Goal: Task Accomplishment & Management: Use online tool/utility

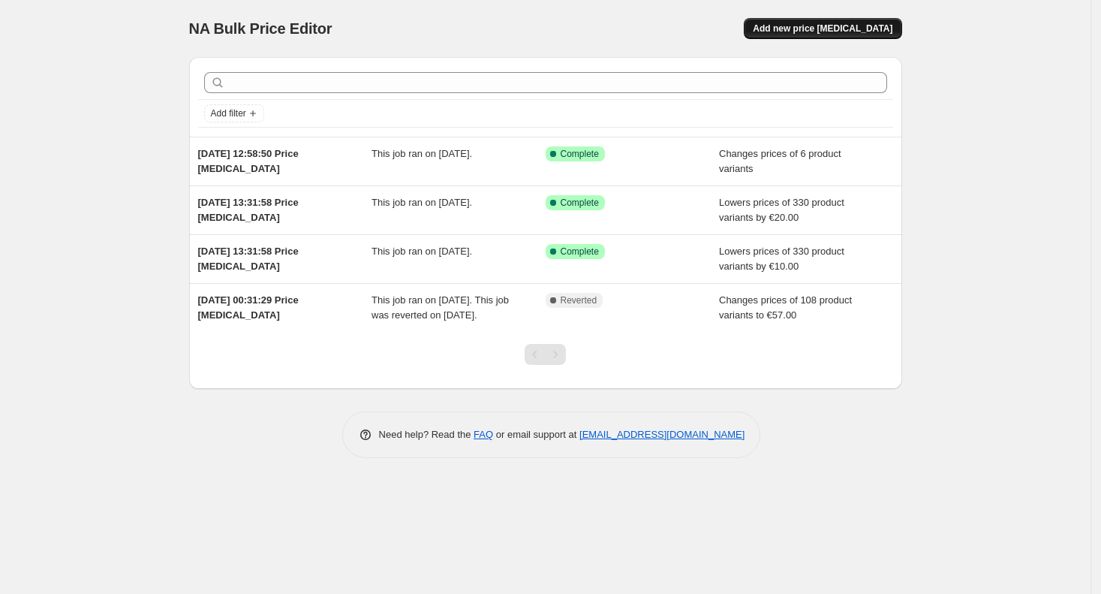
click at [876, 35] on button "Add new price [MEDICAL_DATA]" at bounding box center [823, 28] width 158 height 21
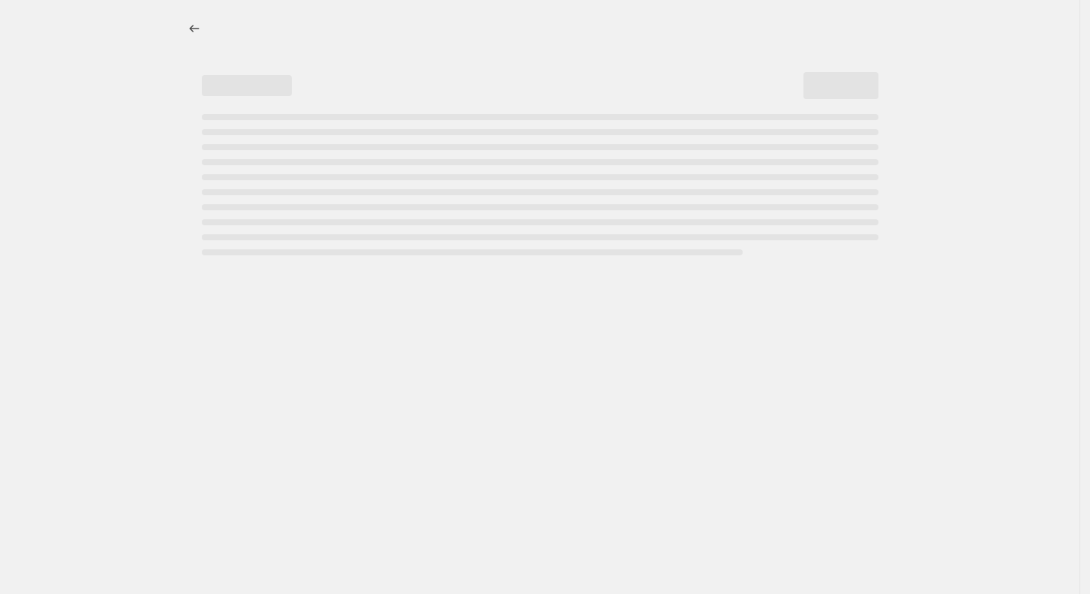
select select "percentage"
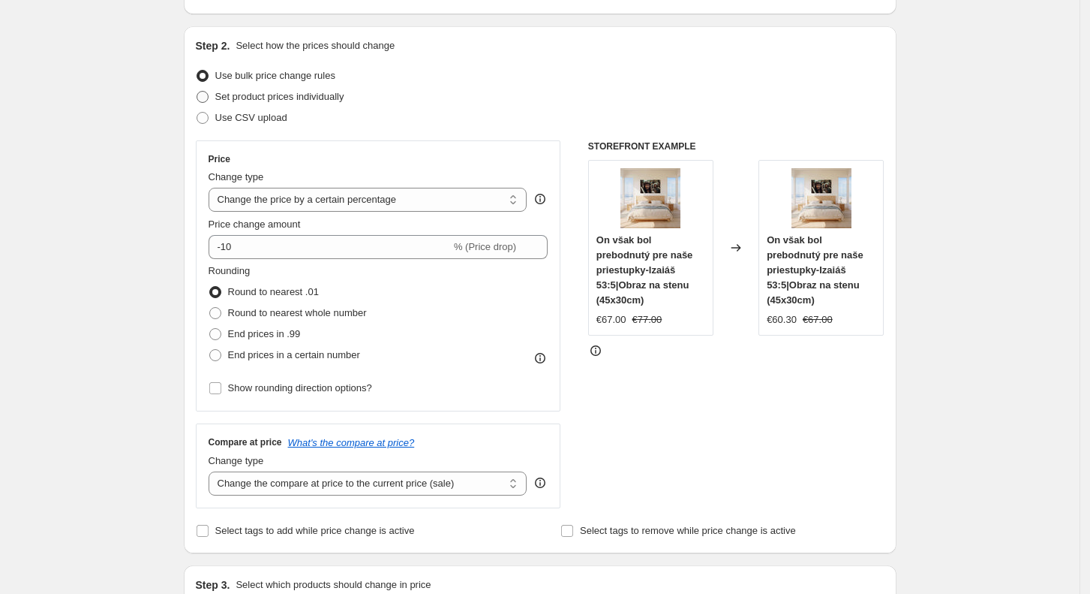
scroll to position [140, 0]
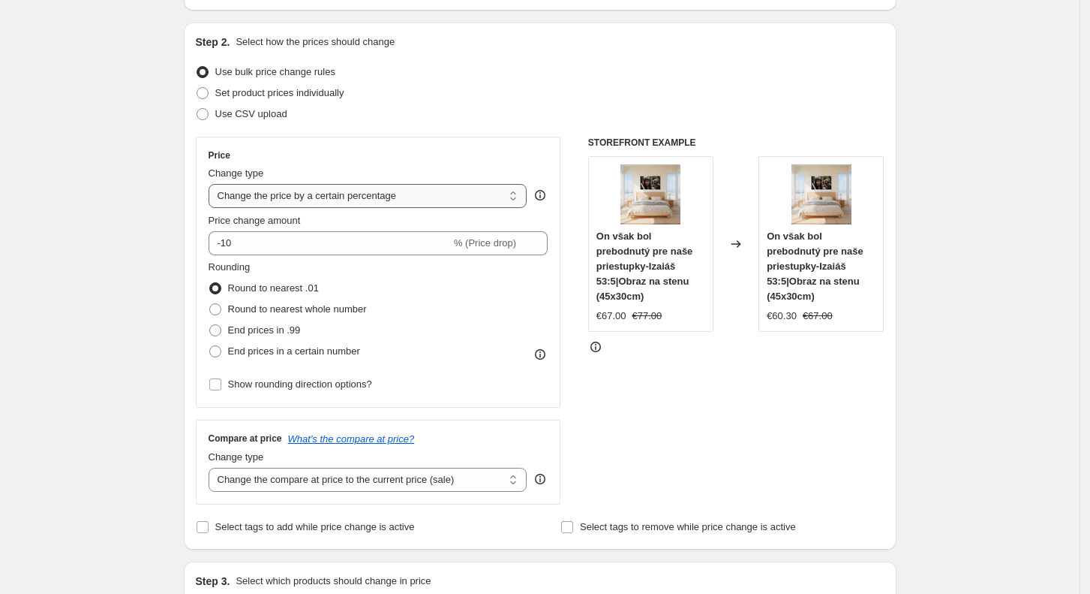
click at [336, 194] on select "Change the price to a certain amount Change the price by a certain amount Chang…" at bounding box center [368, 196] width 319 height 24
click at [213, 184] on select "Change the price to a certain amount Change the price by a certain amount Chang…" at bounding box center [368, 196] width 319 height 24
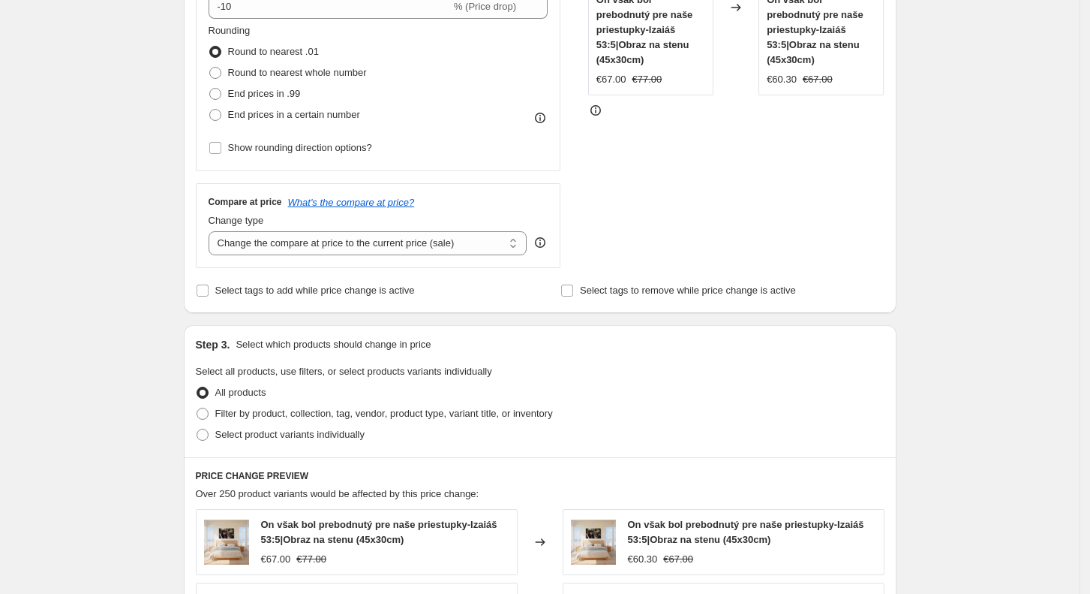
scroll to position [0, 0]
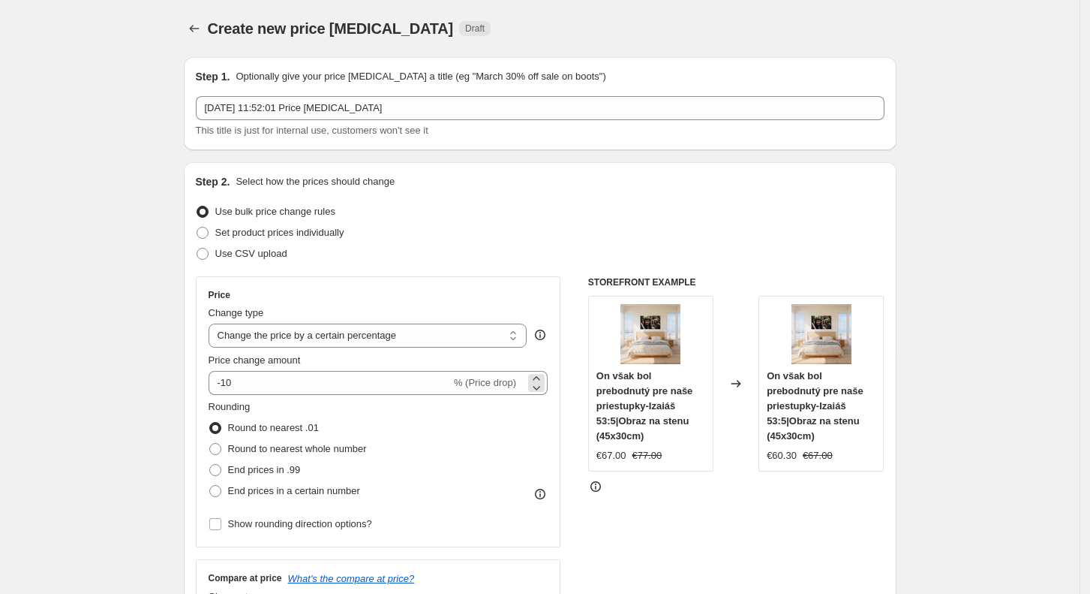
click at [457, 384] on span "% (Price drop)" at bounding box center [485, 382] width 62 height 11
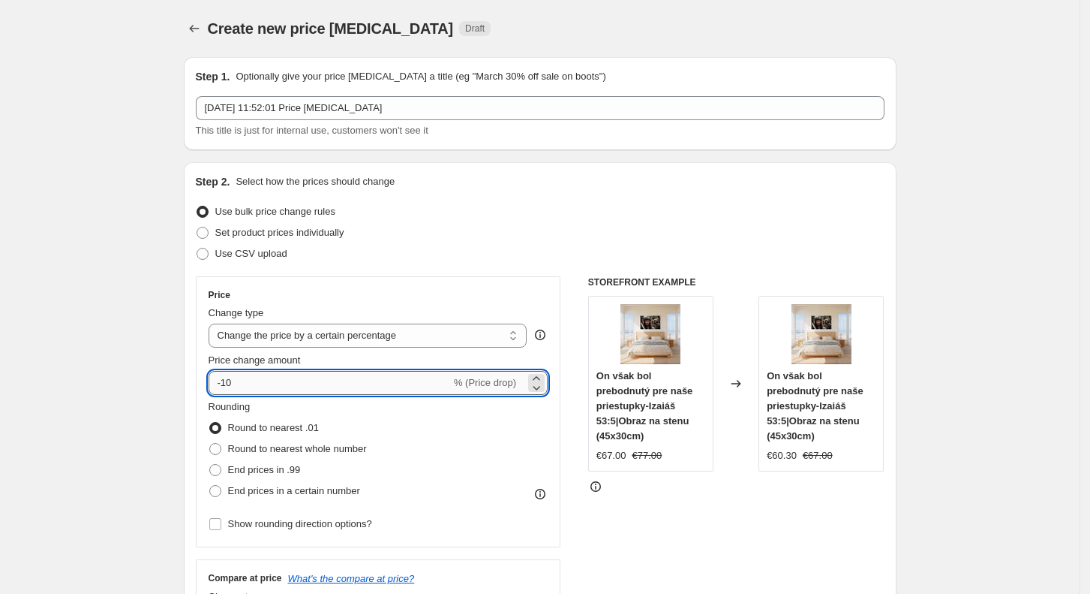
click at [382, 374] on input "-10" at bounding box center [330, 383] width 242 height 24
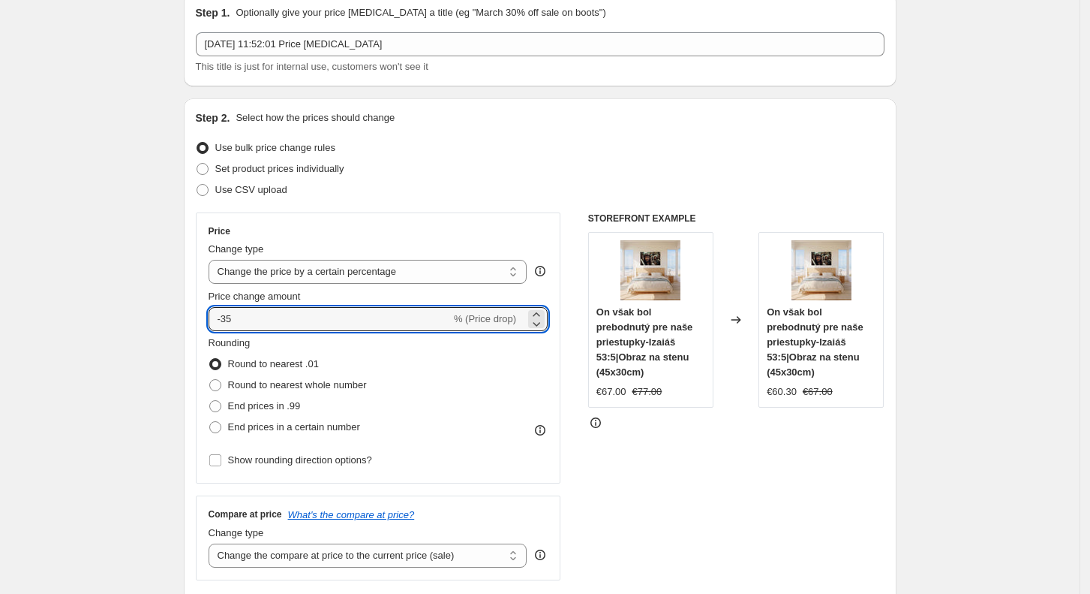
scroll to position [60, 0]
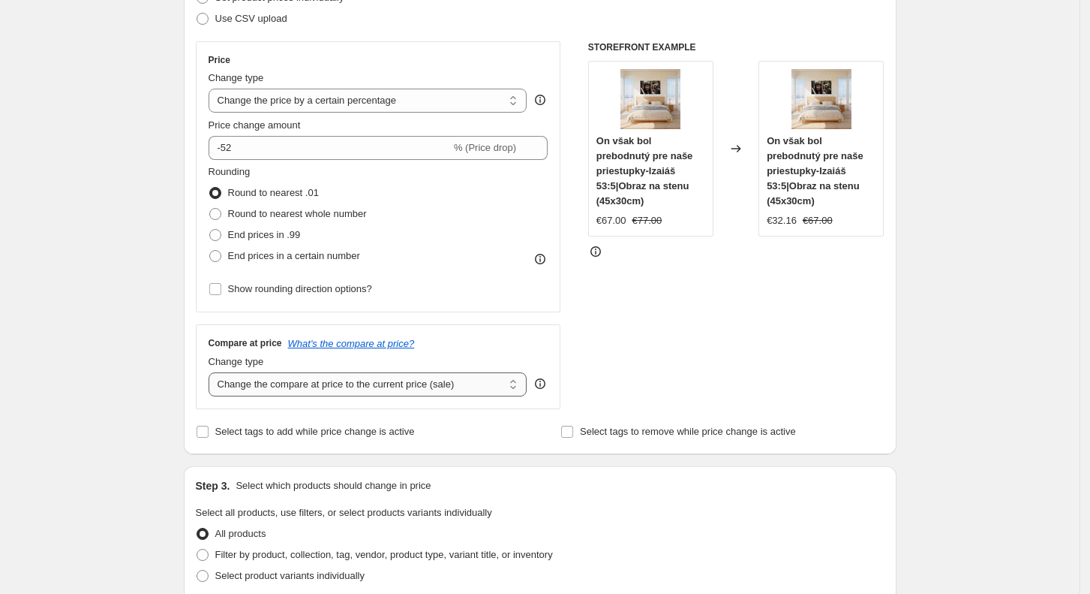
scroll to position [219, 0]
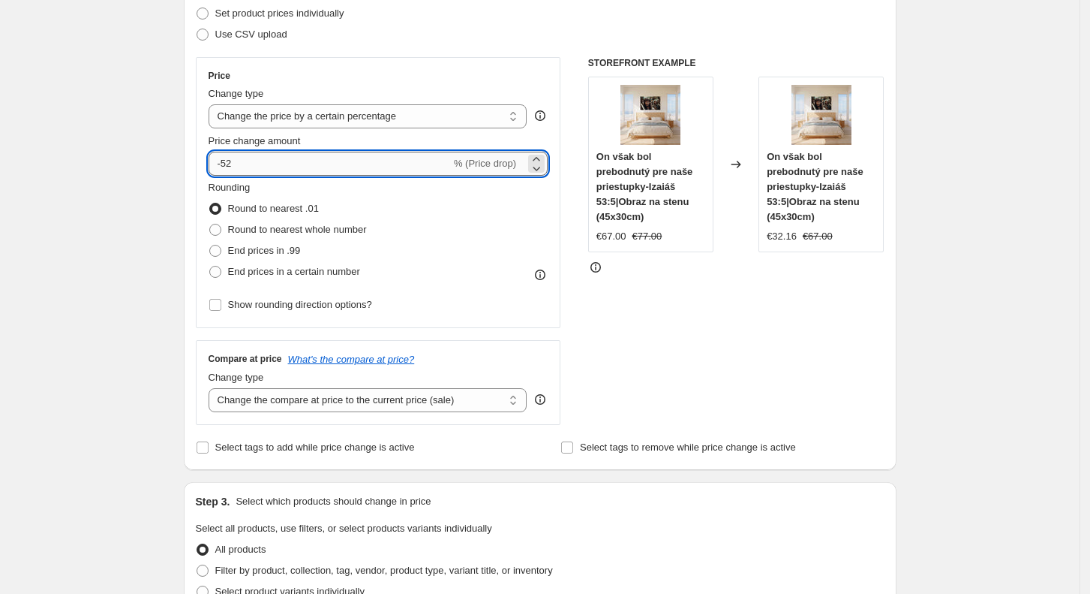
click at [261, 162] on input "-52" at bounding box center [330, 164] width 242 height 24
type input "-5"
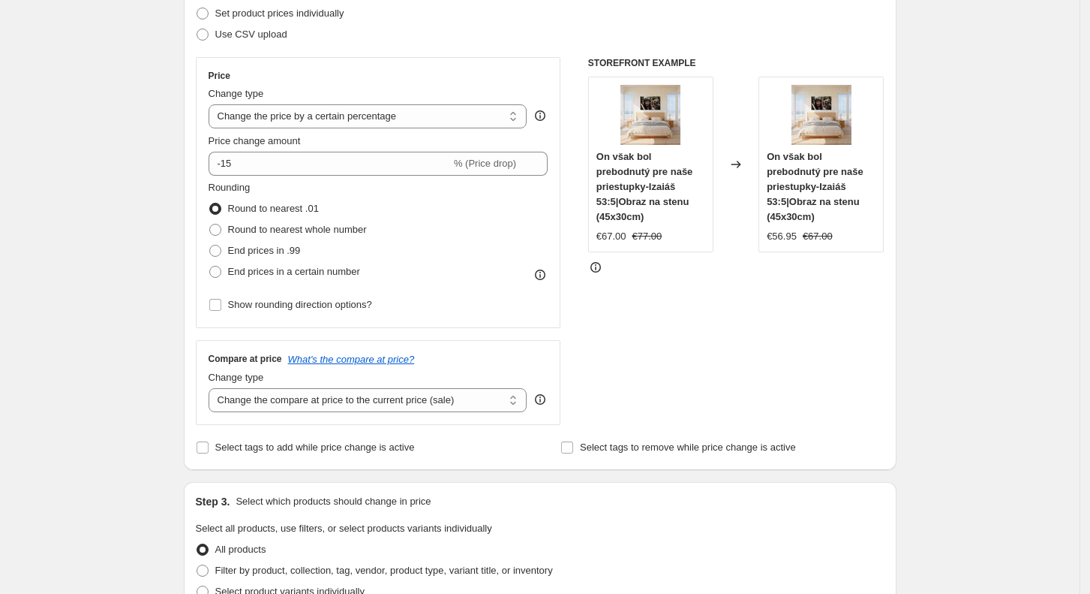
click at [139, 163] on div "Create new price [MEDICAL_DATA]. This page is ready Create new price [MEDICAL_D…" at bounding box center [540, 543] width 1080 height 1524
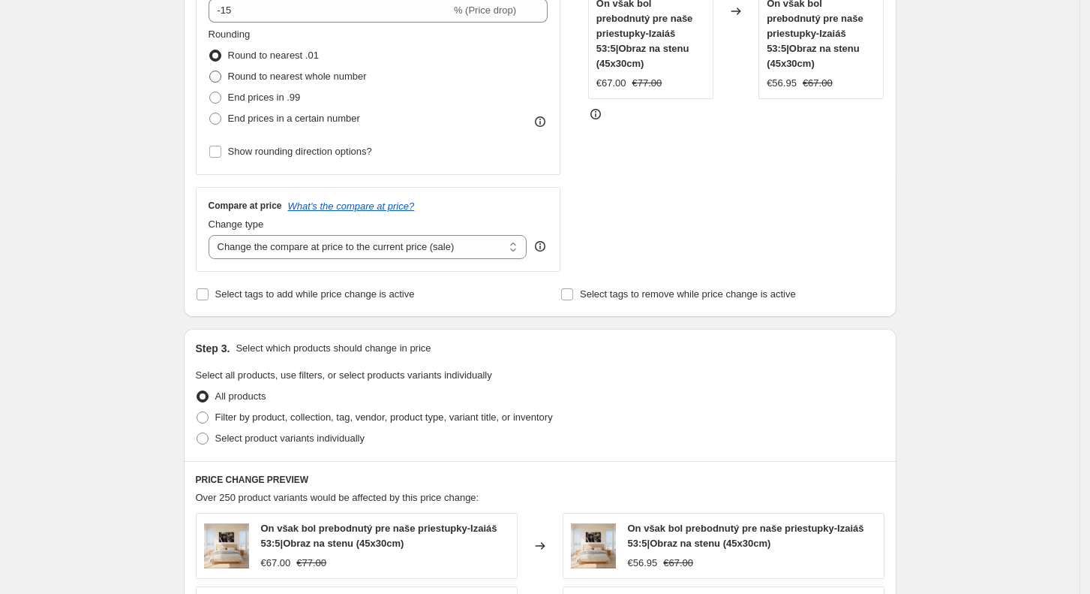
scroll to position [229, 0]
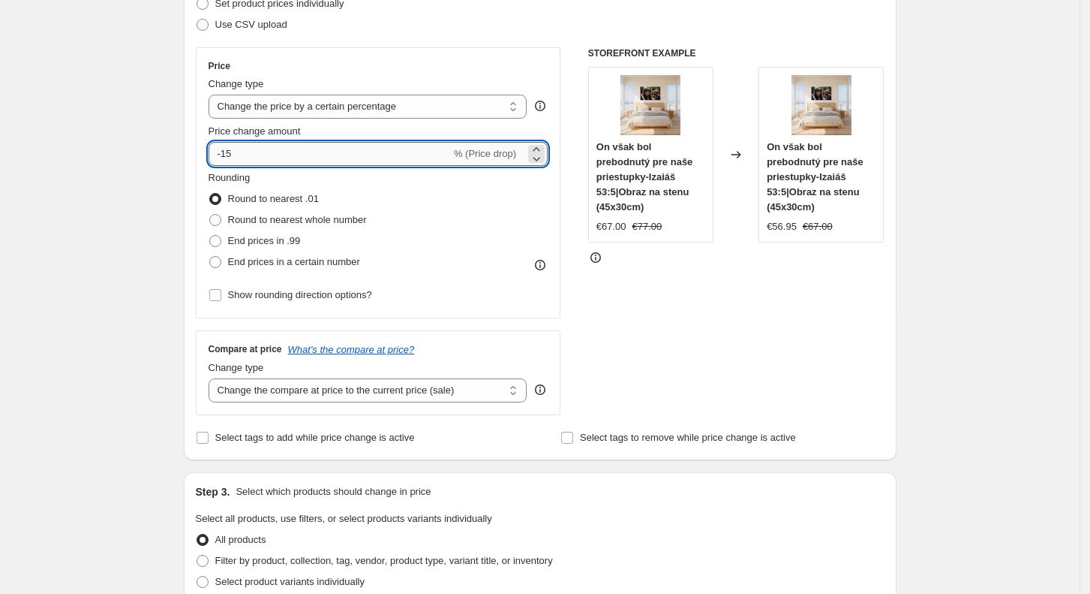
click at [255, 147] on input "-15" at bounding box center [330, 154] width 242 height 24
type input "-10"
click at [168, 161] on div "Create new price [MEDICAL_DATA]. This page is ready Create new price [MEDICAL_D…" at bounding box center [540, 533] width 1080 height 1524
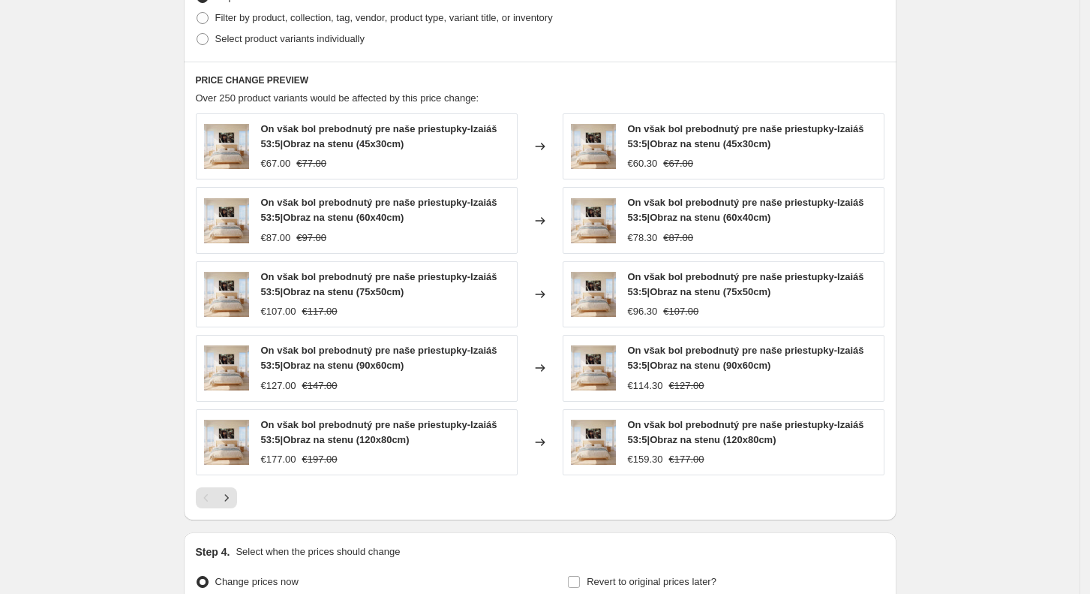
scroll to position [810, 0]
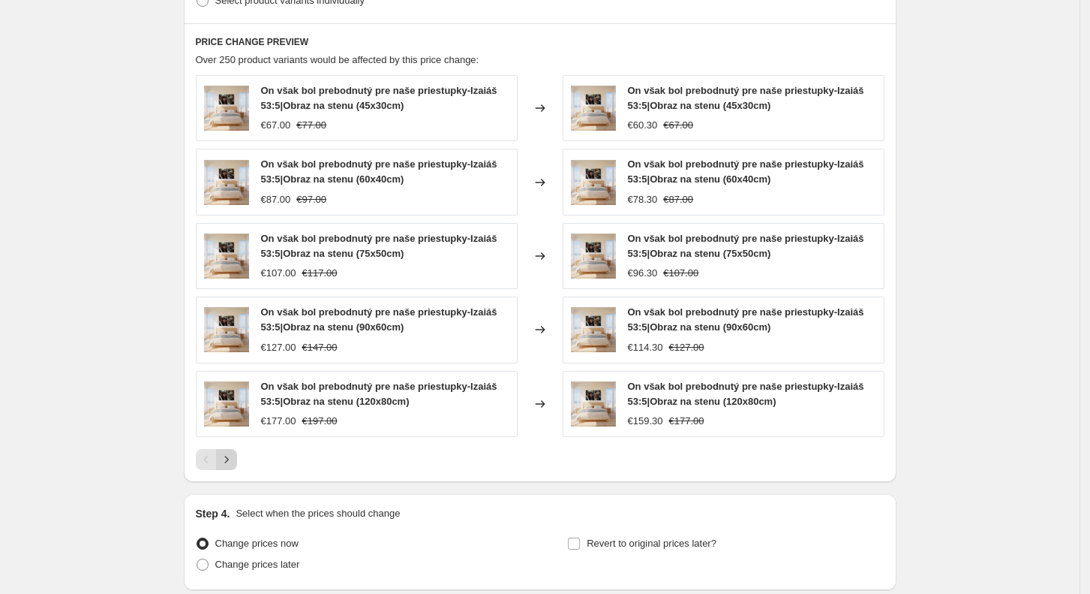
click at [234, 461] on icon "Next" at bounding box center [226, 459] width 15 height 15
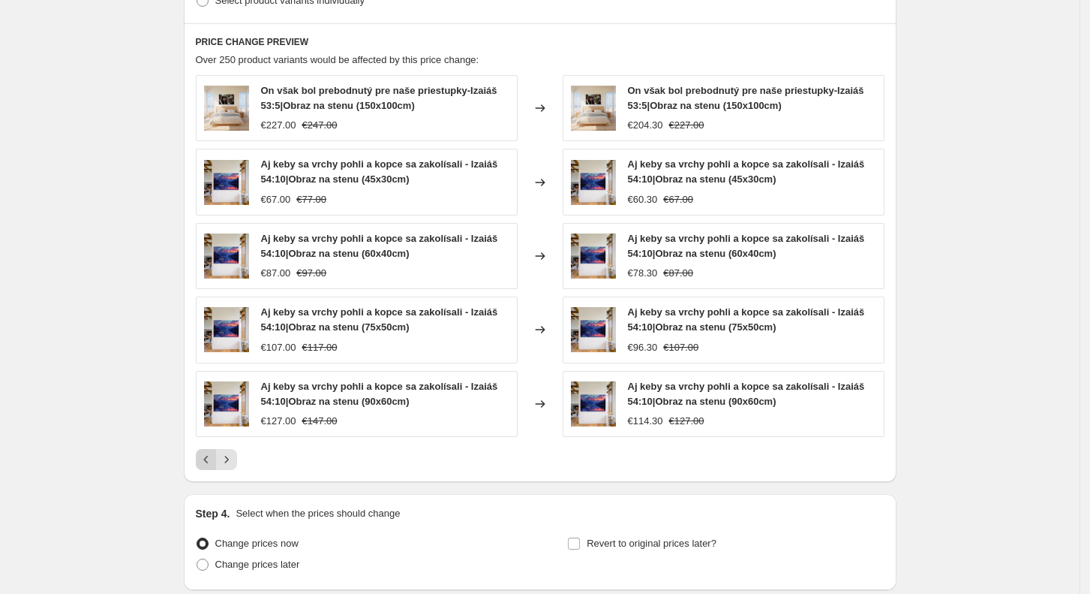
click at [210, 454] on icon "Previous" at bounding box center [206, 459] width 15 height 15
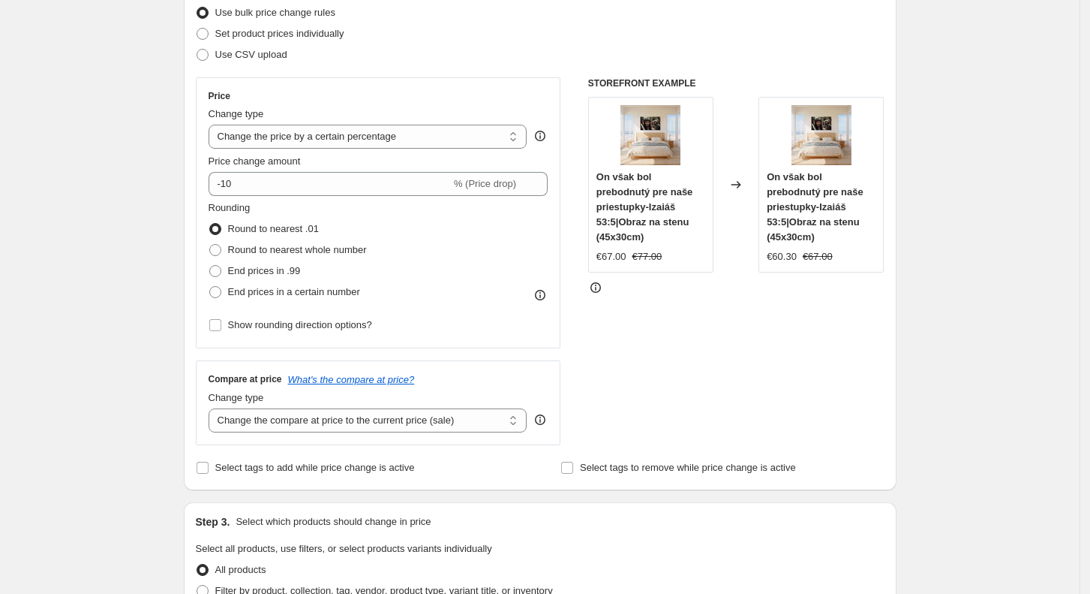
scroll to position [200, 0]
click at [377, 420] on select "Change the compare at price to the current price (sale) Change the compare at p…" at bounding box center [368, 420] width 319 height 24
click at [213, 408] on select "Change the compare at price to the current price (sale) Change the compare at p…" at bounding box center [368, 420] width 319 height 24
click at [426, 417] on select "Change the compare at price to the current price (sale) Change the compare at p…" at bounding box center [368, 420] width 319 height 24
click at [213, 408] on select "Change the compare at price to the current price (sale) Change the compare at p…" at bounding box center [368, 420] width 319 height 24
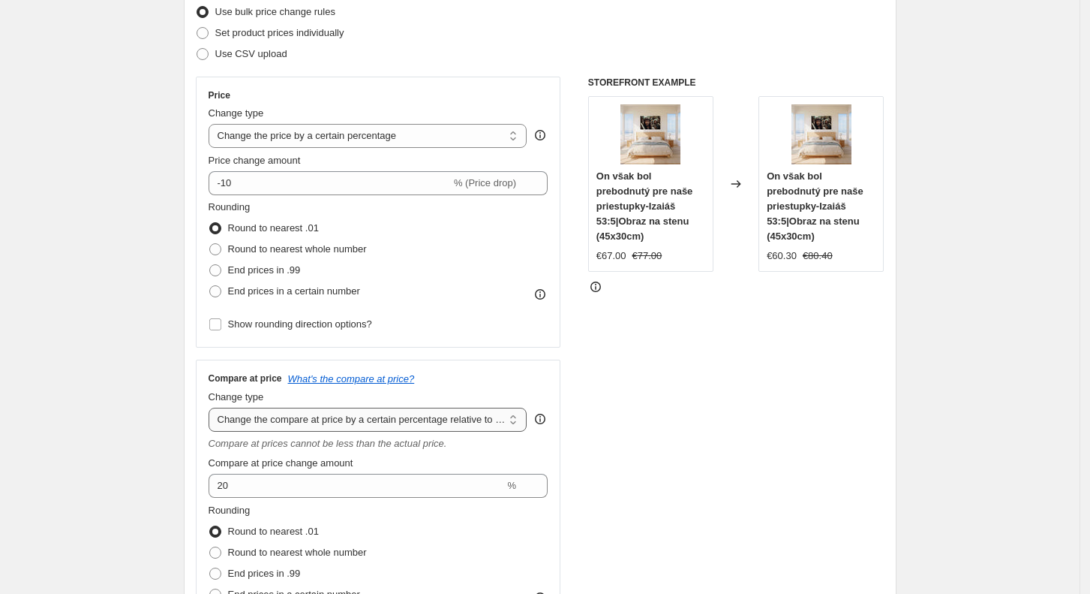
click at [448, 417] on select "Change the compare at price to the current price (sale) Change the compare at p…" at bounding box center [368, 420] width 319 height 24
select select "bp"
click at [213, 408] on select "Change the compare at price to the current price (sale) Change the compare at p…" at bounding box center [368, 420] width 319 height 24
type input "12.00"
click at [384, 417] on select "Change the compare at price to the current price (sale) Change the compare at p…" at bounding box center [368, 420] width 319 height 24
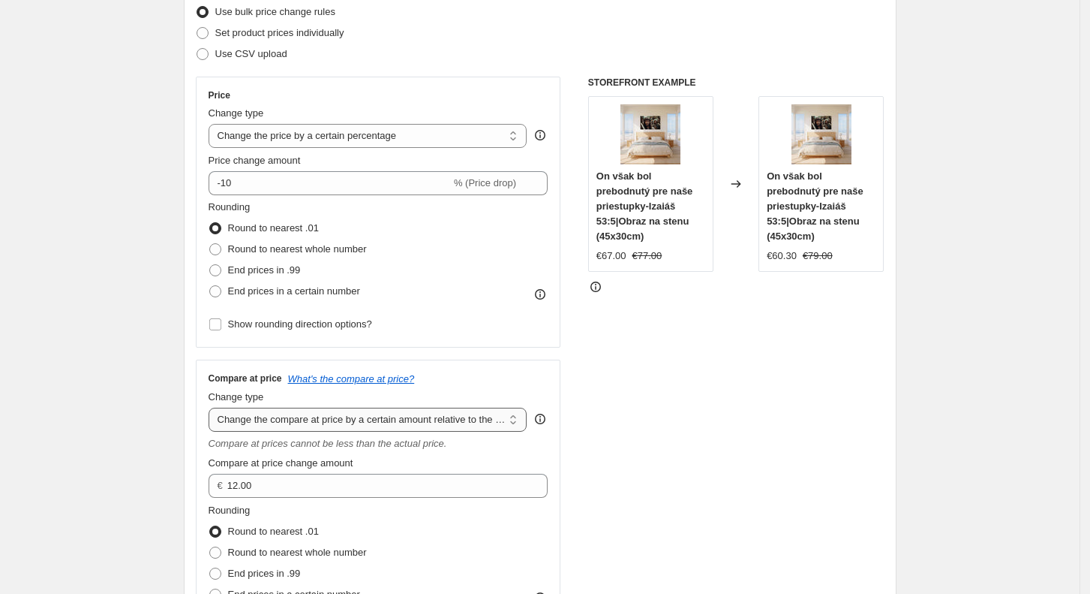
select select "percentage"
click at [213, 408] on select "Change the compare at price to the current price (sale) Change the compare at p…" at bounding box center [368, 420] width 319 height 24
type input "-15"
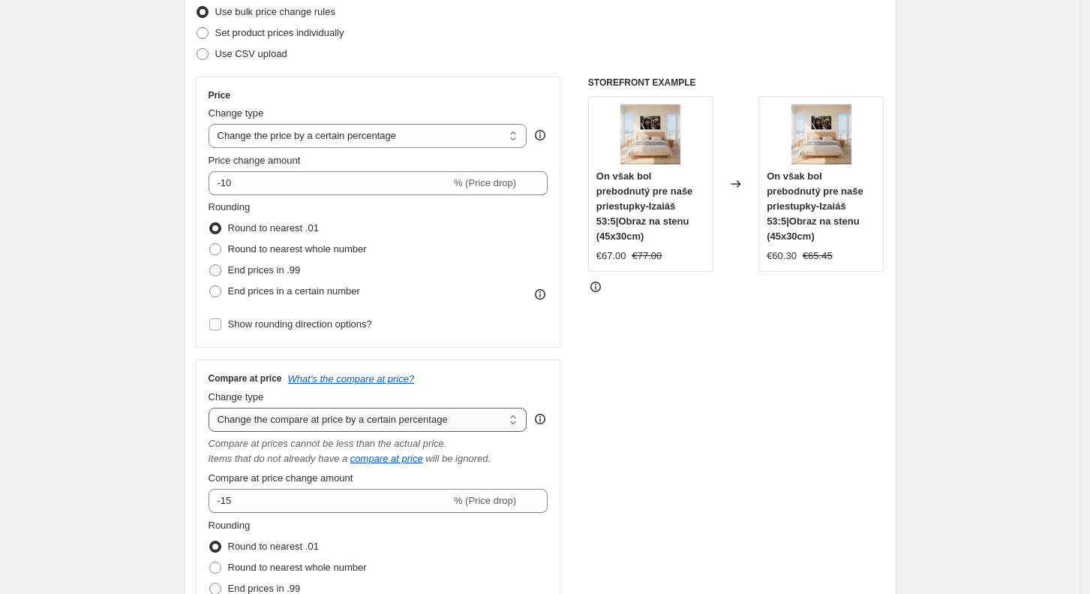
click at [414, 418] on select "Change the compare at price to the current price (sale) Change the compare at p…" at bounding box center [368, 420] width 319 height 24
select select "to"
click at [213, 408] on select "Change the compare at price to the current price (sale) Change the compare at p…" at bounding box center [368, 420] width 319 height 24
type input "80.00"
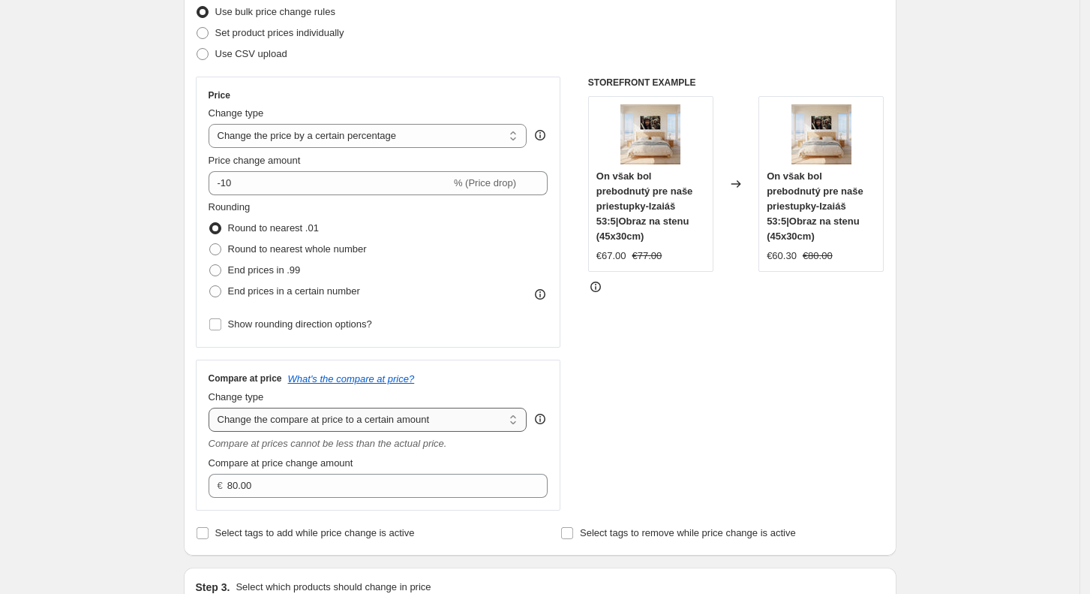
click at [414, 416] on select "Change the compare at price to the current price (sale) Change the compare at p…" at bounding box center [368, 420] width 319 height 24
click at [213, 408] on select "Change the compare at price to the current price (sale) Change the compare at p…" at bounding box center [368, 420] width 319 height 24
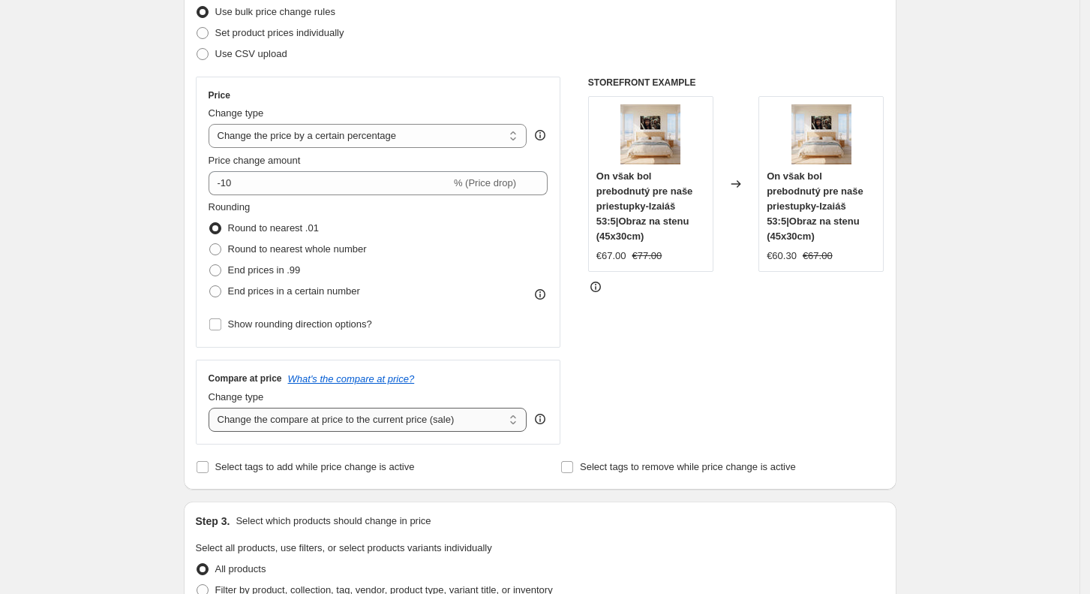
click at [434, 420] on select "Change the compare at price to the current price (sale) Change the compare at p…" at bounding box center [368, 420] width 319 height 24
select select "no_change"
click at [213, 408] on select "Change the compare at price to the current price (sale) Change the compare at p…" at bounding box center [368, 420] width 319 height 24
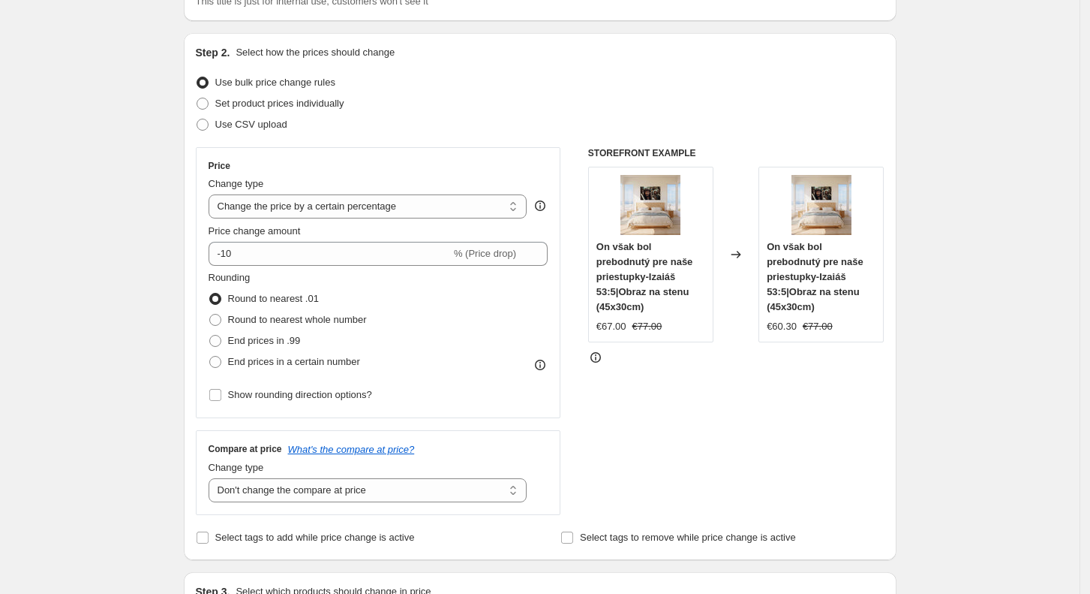
scroll to position [0, 0]
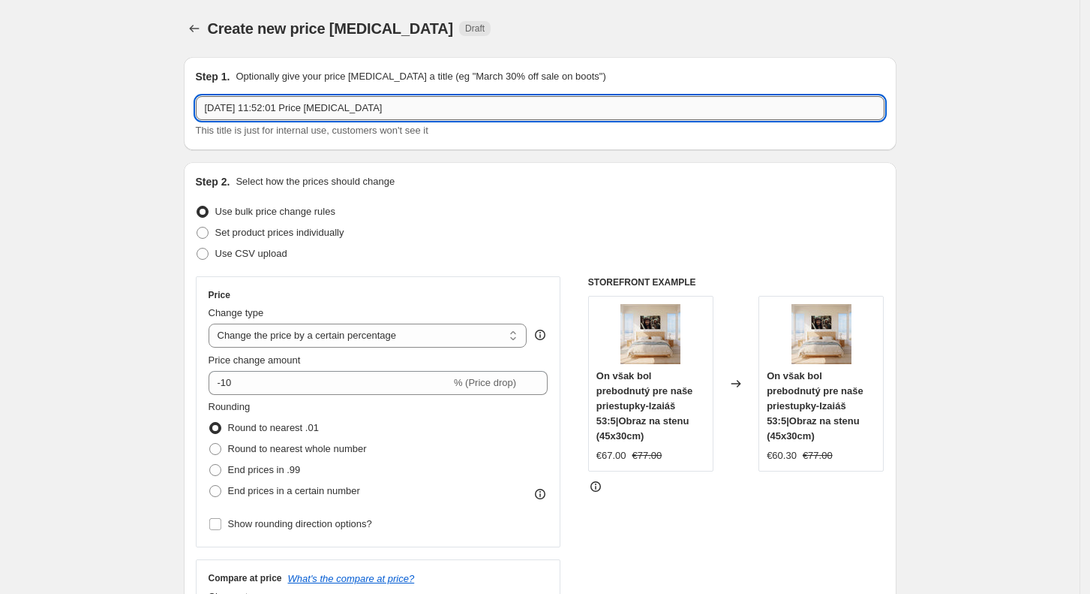
click at [510, 114] on input "[DATE] 11:52:01 Price [MEDICAL_DATA]" at bounding box center [540, 108] width 689 height 24
type input "sviatok [PERSON_NAME]"
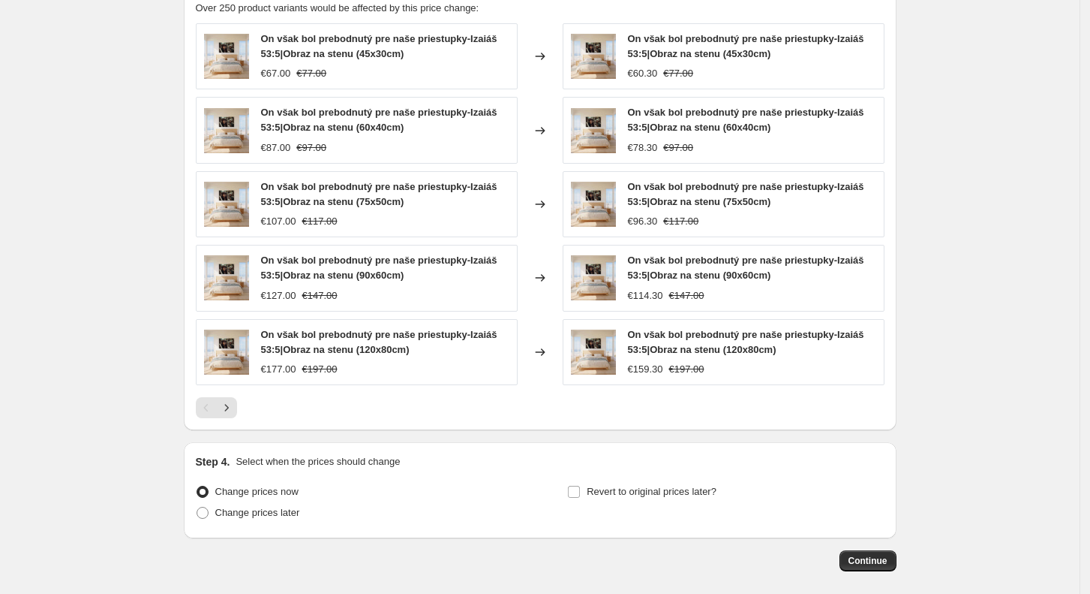
scroll to position [929, 0]
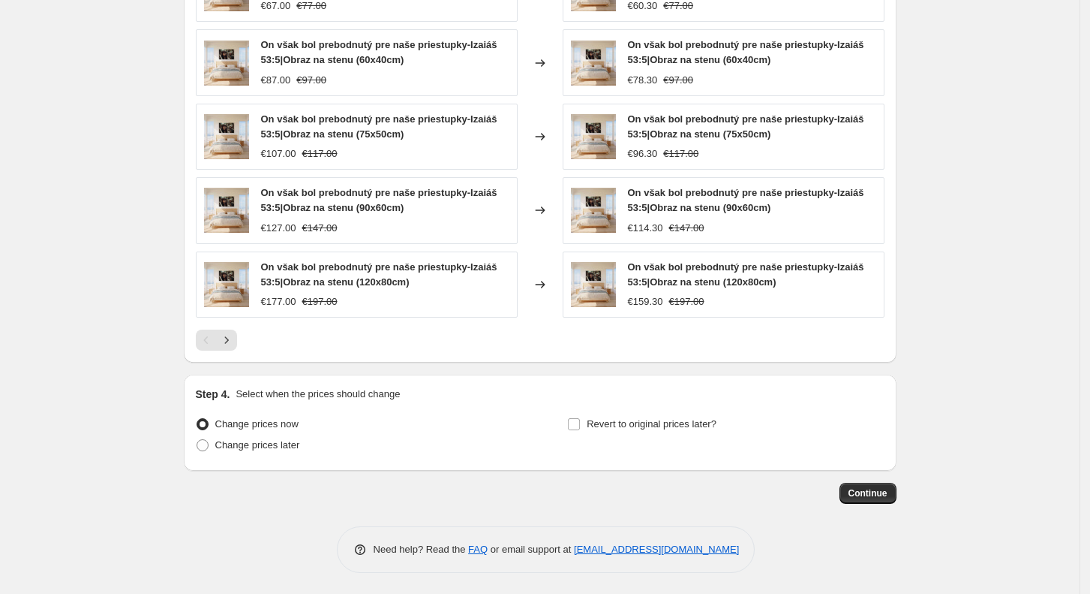
click at [878, 497] on span "Continue" at bounding box center [868, 493] width 39 height 12
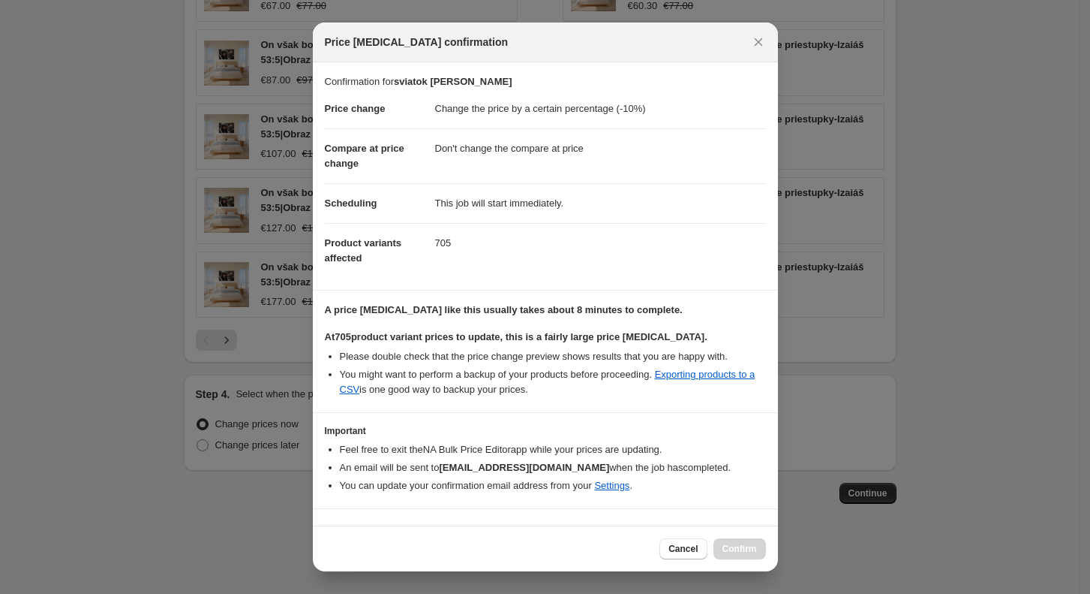
scroll to position [42, 0]
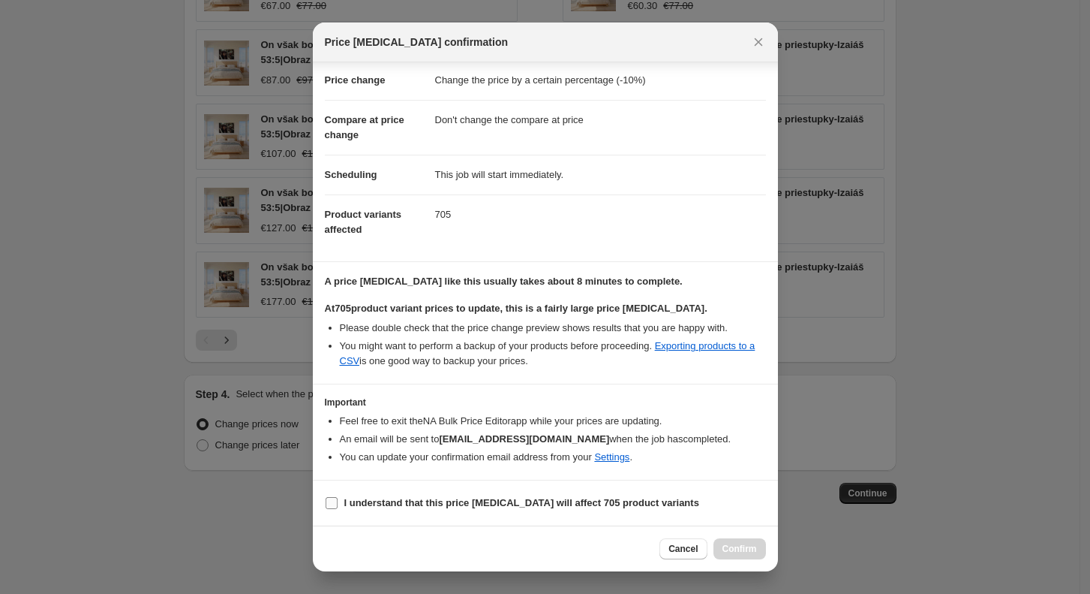
click at [391, 505] on b "I understand that this price [MEDICAL_DATA] will affect 705 product variants" at bounding box center [521, 502] width 355 height 11
click at [338, 505] on input "I understand that this price [MEDICAL_DATA] will affect 705 product variants" at bounding box center [332, 503] width 12 height 12
checkbox input "true"
click at [759, 549] on button "Confirm" at bounding box center [740, 548] width 53 height 21
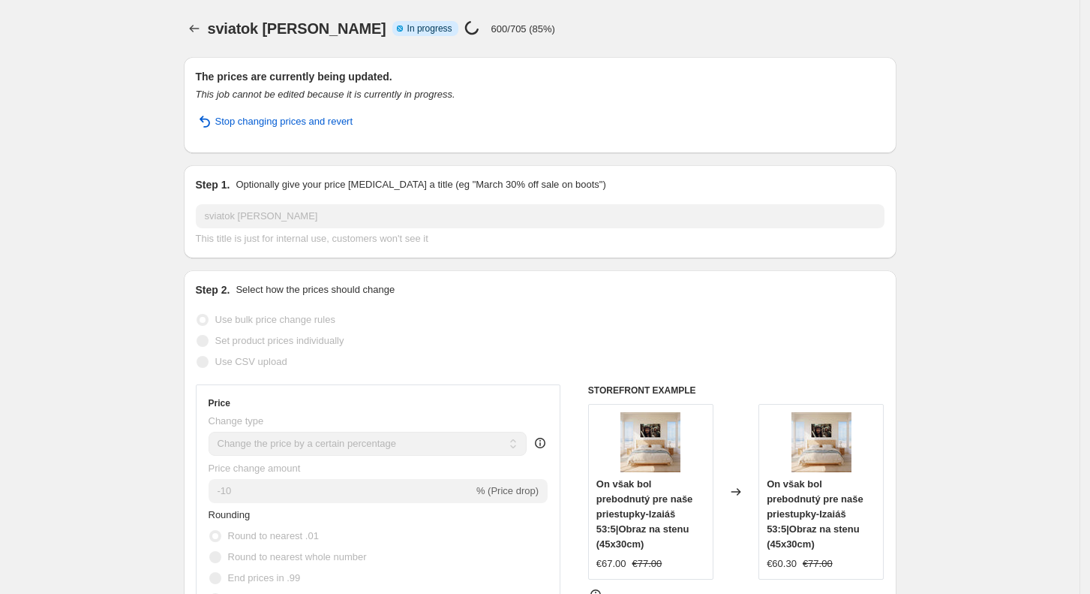
select select "percentage"
select select "no_change"
